Goal: Learn about a topic: Learn about a topic

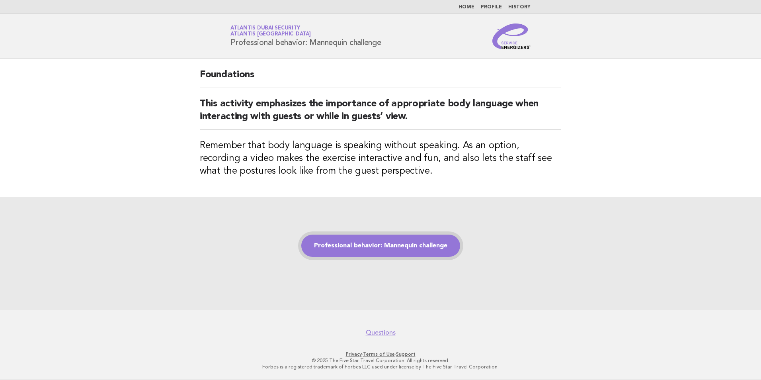
click at [381, 244] on link "Professional behavior: Mannequin challenge" at bounding box center [380, 246] width 159 height 22
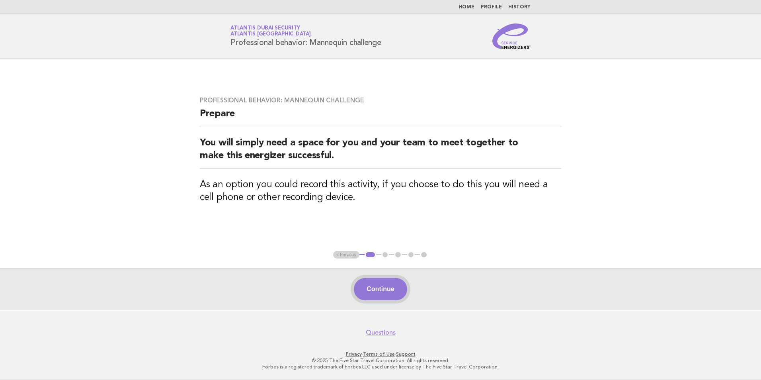
click at [385, 293] on button "Continue" at bounding box center [380, 289] width 53 height 22
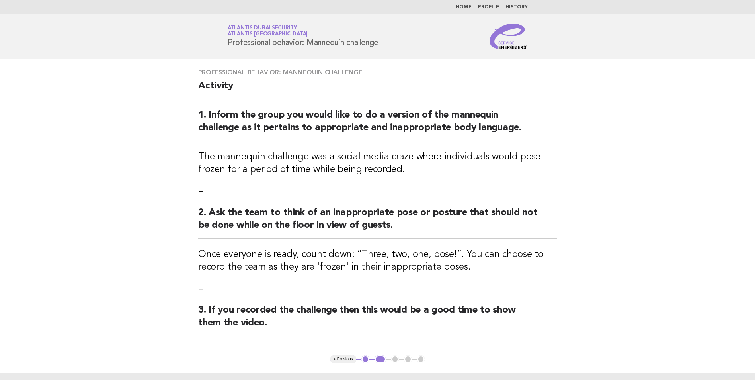
scroll to position [104, 0]
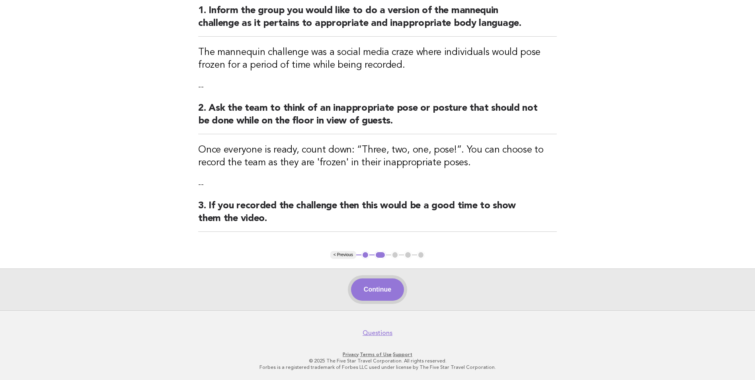
click at [385, 284] on button "Continue" at bounding box center [377, 289] width 53 height 22
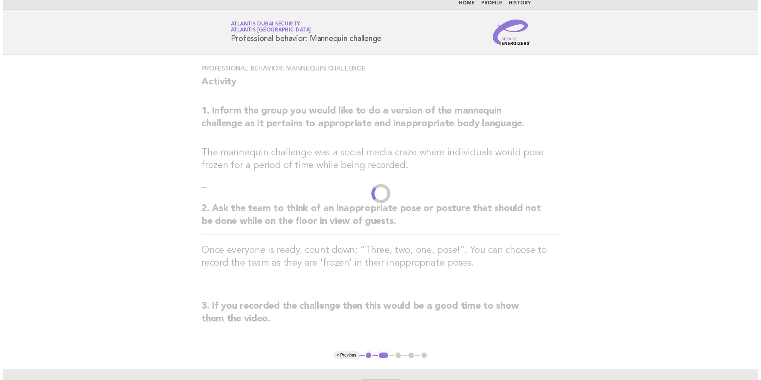
scroll to position [0, 0]
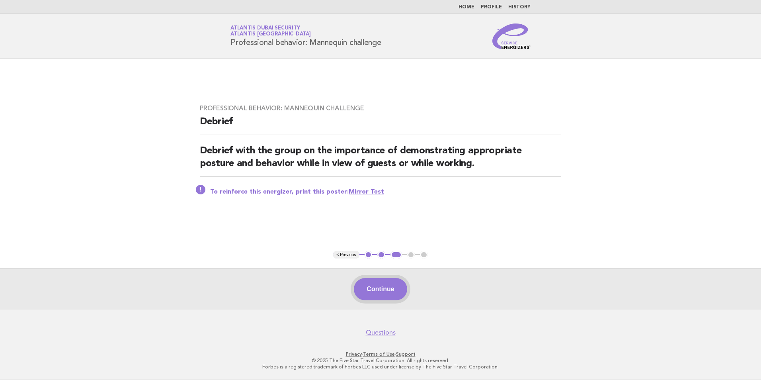
click at [385, 289] on button "Continue" at bounding box center [380, 289] width 53 height 22
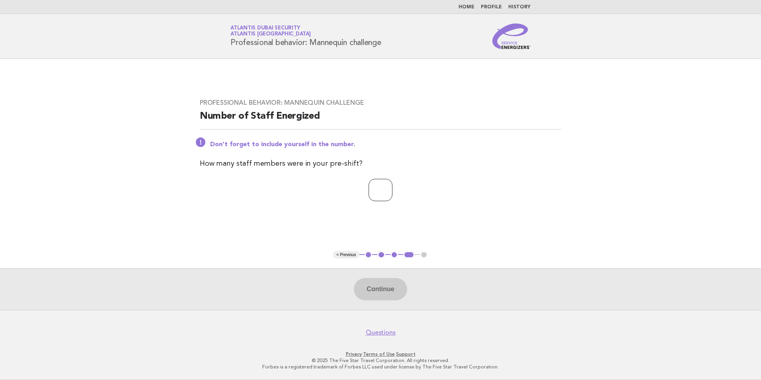
click at [377, 186] on input "number" at bounding box center [381, 190] width 24 height 22
type input "*"
click at [385, 280] on button "Continue" at bounding box center [380, 289] width 53 height 22
